Goal: Information Seeking & Learning: Learn about a topic

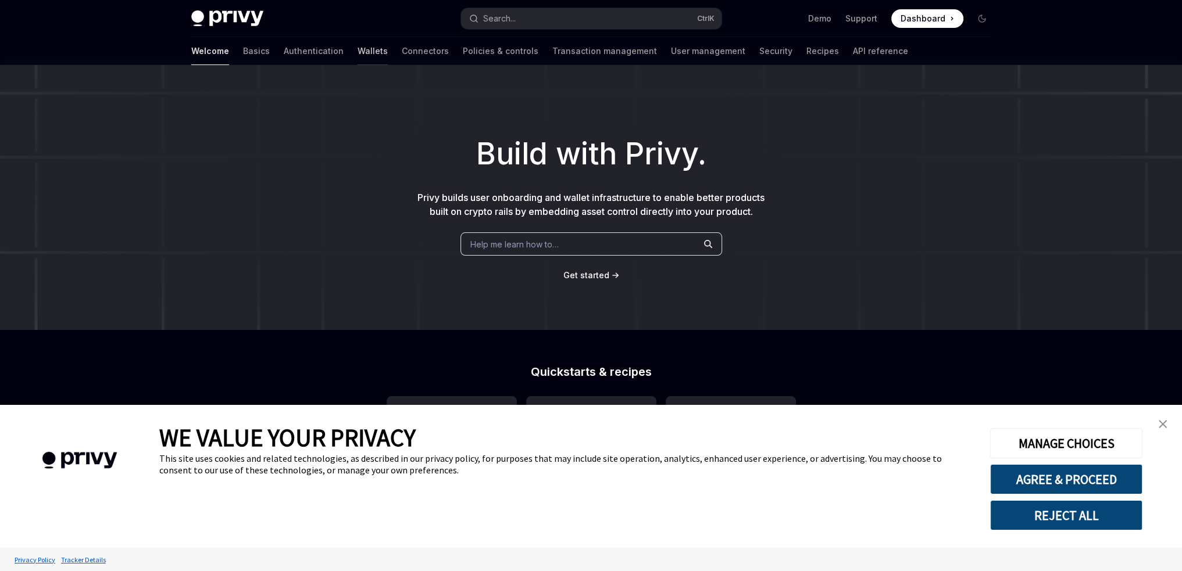
click at [357, 59] on link "Wallets" at bounding box center [372, 51] width 30 height 28
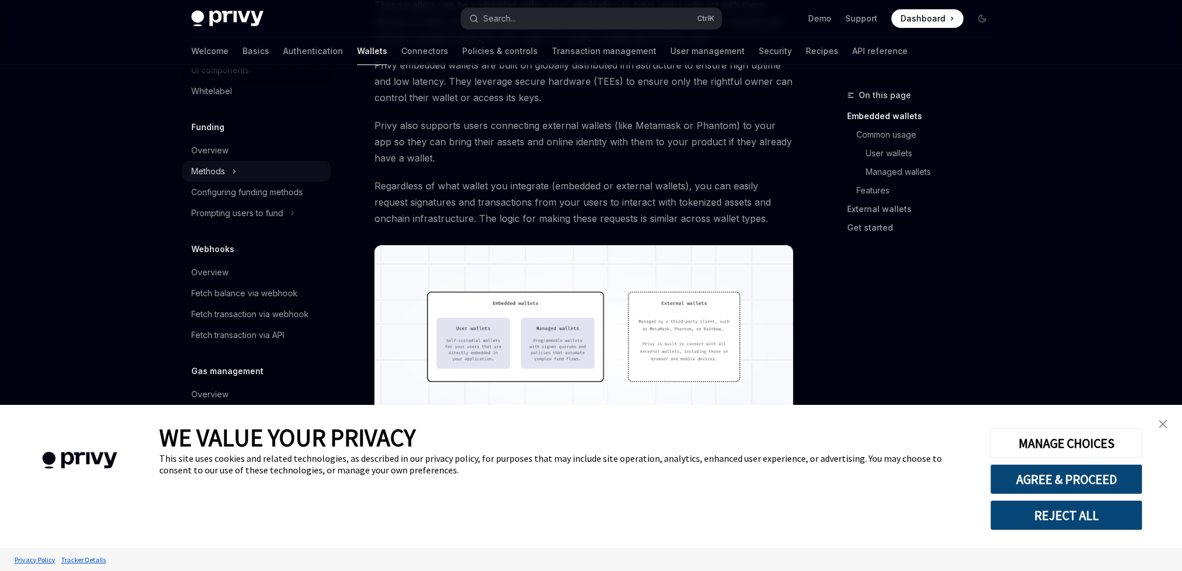
scroll to position [407, 0]
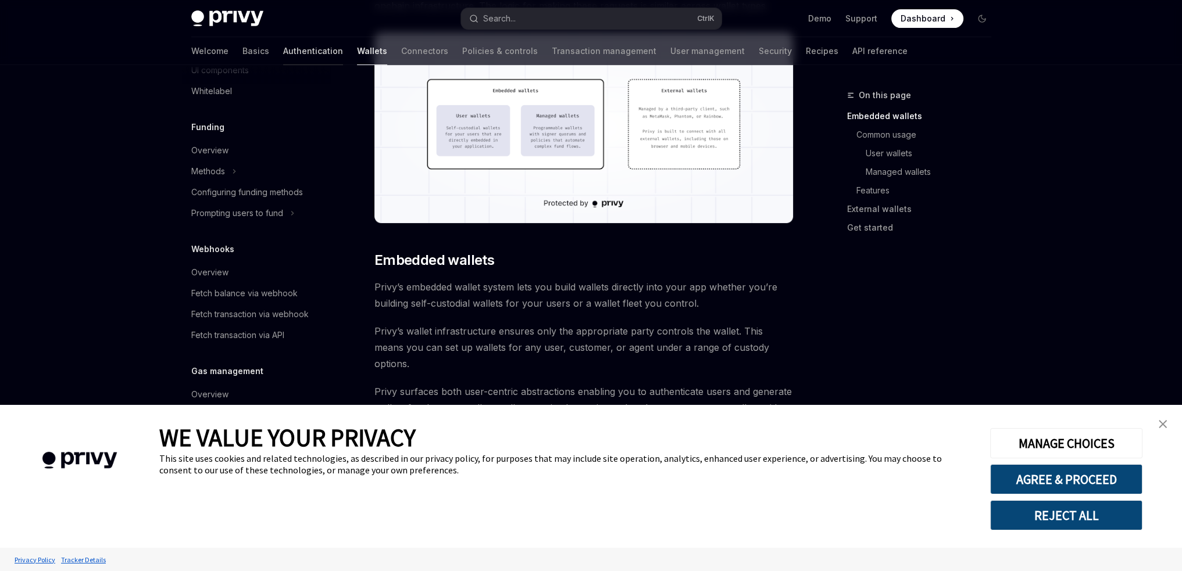
click at [283, 46] on link "Authentication" at bounding box center [313, 51] width 60 height 28
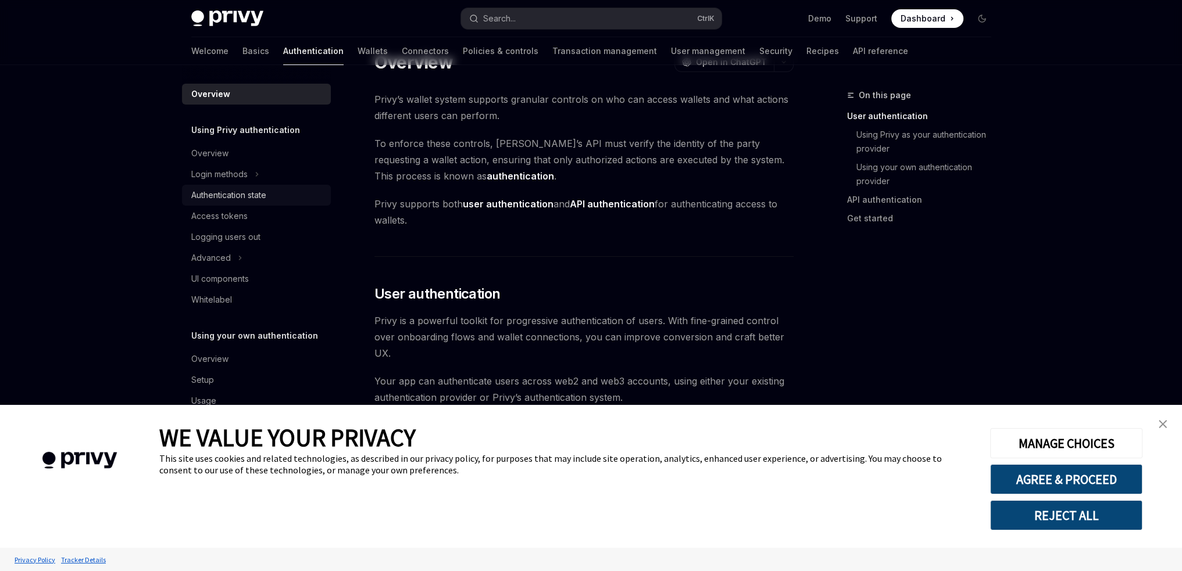
scroll to position [116, 0]
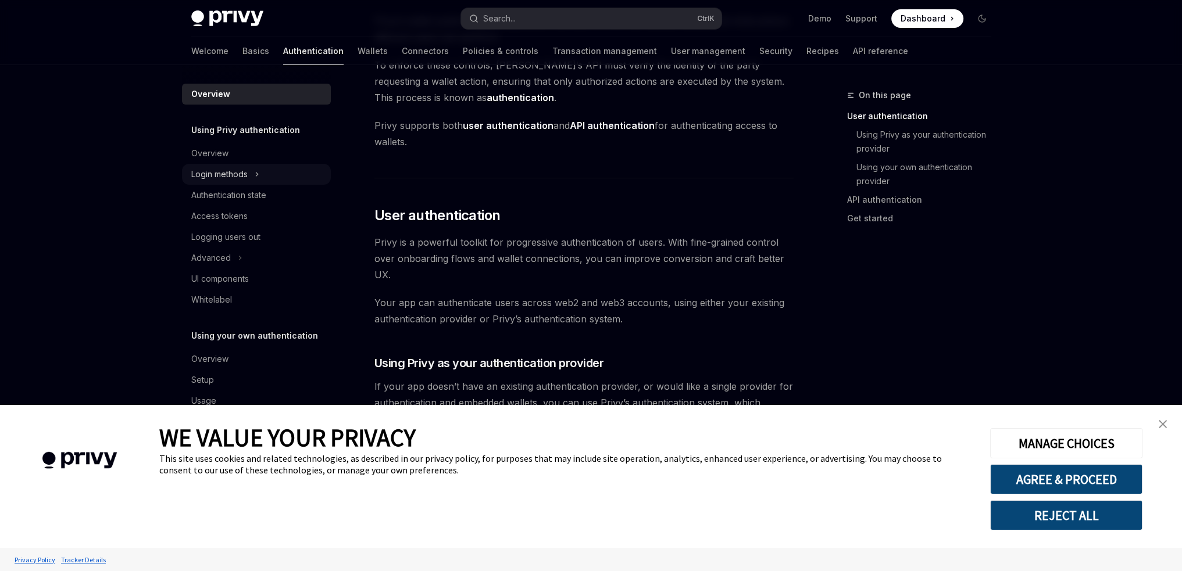
click at [240, 166] on div "Login methods" at bounding box center [256, 174] width 149 height 21
type textarea "*"
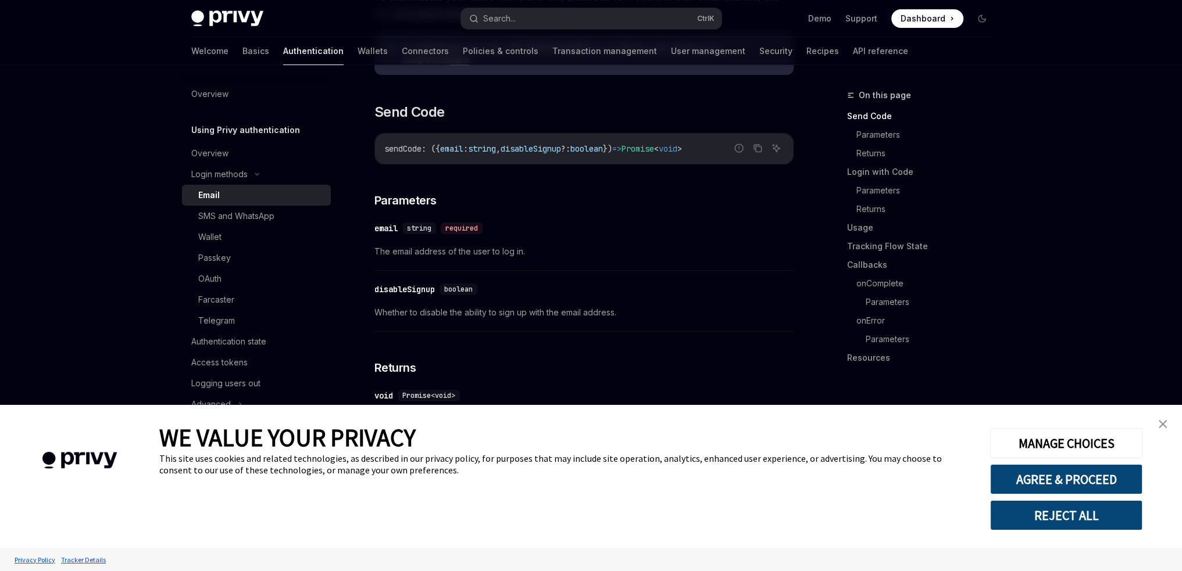
scroll to position [407, 0]
